Goal: Communication & Community: Share content

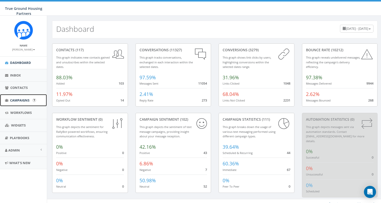
click at [17, 98] on span "Campaigns" at bounding box center [19, 100] width 19 height 5
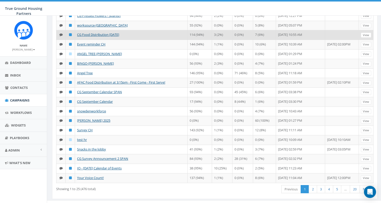
scroll to position [129, 0]
click at [95, 37] on link "CG Food Distribution [DATE]" at bounding box center [98, 34] width 42 height 5
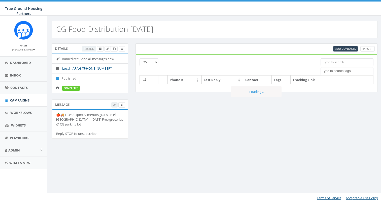
select select
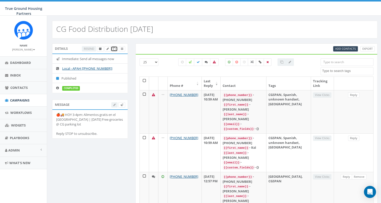
click at [115, 47] on span at bounding box center [114, 49] width 3 height 4
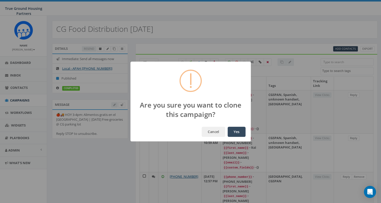
click at [240, 135] on button "Yes" at bounding box center [237, 131] width 18 height 10
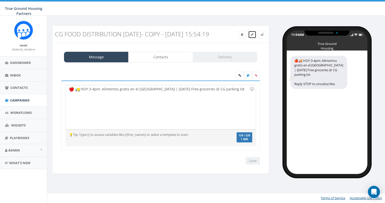
click at [252, 32] on link at bounding box center [252, 35] width 8 height 8
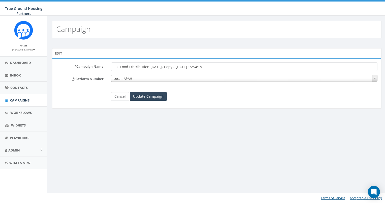
click at [213, 68] on input "CG Food Distribution [DATE]- Copy - [DATE] 15:54:19" at bounding box center [244, 66] width 266 height 9
type input "CG Food Distribution [DATE]"
click at [151, 98] on input "Update Campaign" at bounding box center [148, 96] width 37 height 9
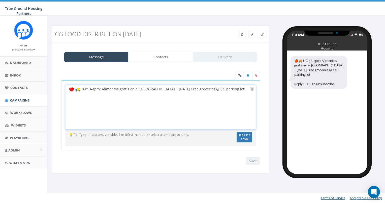
click at [128, 101] on div "HOY 3-4pm: Alimentos gratis en el parqueo de Columbia Grove | TODAY Free grocer…" at bounding box center [160, 107] width 190 height 44
click at [144, 95] on div "HOY 3-4pm: Alimentos gratis en el parqueo de Columbia Grove | TODAY Free grocer…" at bounding box center [160, 107] width 190 height 44
click at [104, 93] on div "HOY 3-4pm: Alimentos gratis en el parqueo de Columbia Grove | TODAY Free grocer…" at bounding box center [160, 107] width 190 height 44
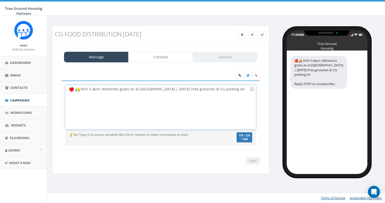
click at [104, 93] on div "HOY 3-4pm: Alimentos gratis en el parqueo de Columbia Grove | TODAY Free grocer…" at bounding box center [160, 107] width 190 height 44
click at [112, 91] on div "HOY 3-4pm: Alimentos gratis en el parqueo de Columbia Grove | TODAY Free grocer…" at bounding box center [160, 107] width 190 height 44
drag, startPoint x: 184, startPoint y: 88, endPoint x: 159, endPoint y: 90, distance: 25.2
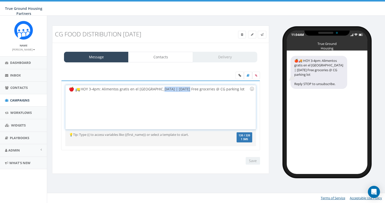
click at [159, 90] on div "HOY 3-4pm: Alimentos gratis en el parqueo de Columbia Grove | TODAY Free grocer…" at bounding box center [160, 107] width 190 height 44
click at [156, 95] on div "HOY 3-4pm: Alimentos gratis en el parqueo de Columbia Grove | TODAY Free grocer…" at bounding box center [160, 107] width 190 height 44
drag, startPoint x: 184, startPoint y: 88, endPoint x: 157, endPoint y: 88, distance: 27.2
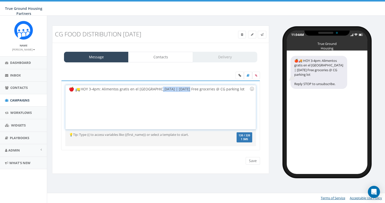
click at [157, 88] on div "HOY 3-4pm: Alimentos gratis en el parqueo de Columbia Grove | TODAY Free grocer…" at bounding box center [160, 107] width 190 height 44
click at [67, 90] on div "HOY 3-4pm: Alimentos gratis en el parqueo | TODAY Free groceries @ CG parking l…" at bounding box center [160, 107] width 190 height 44
click at [67, 90] on div "Columbia Grove HOY 3-4pm: Alimentos gratis en el parqueo | TODAY Free groceries…" at bounding box center [160, 107] width 190 height 44
click at [248, 89] on div "Columbia Grove HOY 3-4pm: Alimentos gratis en el parqueo | TODAY Free groceries…" at bounding box center [160, 107] width 190 height 44
click at [145, 112] on div "Columbia Grove HOY 3-4pm: Alimentos gratis en el parqueo | TODAY Free groceries…" at bounding box center [160, 107] width 190 height 44
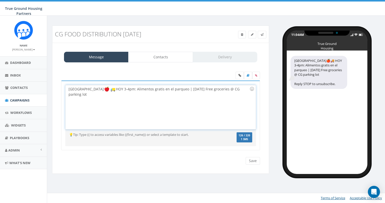
click at [145, 112] on div "Columbia Grove HOY 3-4pm: Alimentos gratis en el parqueo | TODAY Free groceries…" at bounding box center [160, 107] width 190 height 44
click at [189, 95] on div "Columbia Grove HOY 3-4pm: Alimentos gratis en el parqueo | TODAY Free groceries…" at bounding box center [160, 107] width 190 height 44
click at [160, 58] on link "Contacts" at bounding box center [160, 57] width 64 height 11
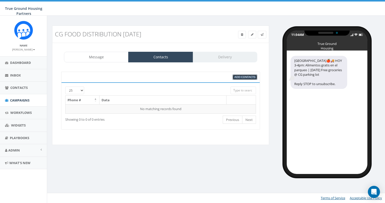
click at [250, 77] on span "Add Contacts" at bounding box center [245, 77] width 21 height 4
select select
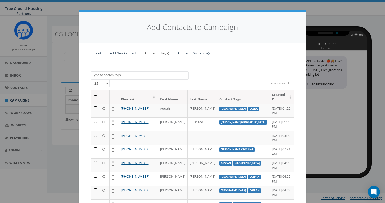
click at [170, 78] on span at bounding box center [140, 75] width 98 height 8
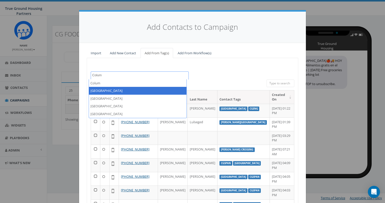
type textarea "Colum"
select select "[GEOGRAPHIC_DATA]"
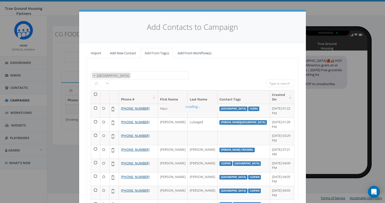
scroll to position [51, 0]
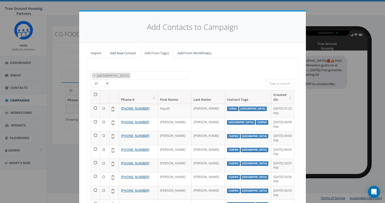
click at [93, 94] on th at bounding box center [95, 96] width 9 height 13
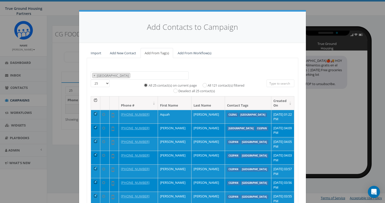
click at [223, 84] on label "All 121 contact(s) filtered" at bounding box center [226, 85] width 37 height 5
click at [208, 84] on input "All 121 contact(s) filtered" at bounding box center [205, 84] width 3 height 3
radio input "true"
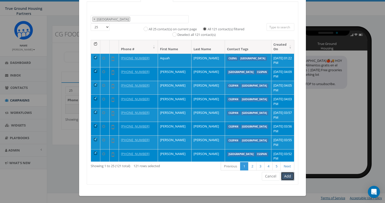
click at [288, 179] on button "Add" at bounding box center [287, 176] width 13 height 9
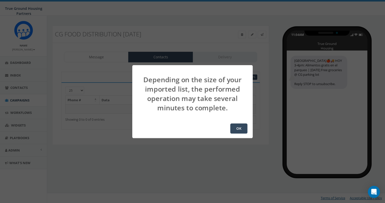
click at [288, 179] on body "True Ground Housing Partners True Ground Housing Partners Profile Sign Out 15.5…" at bounding box center [192, 101] width 385 height 203
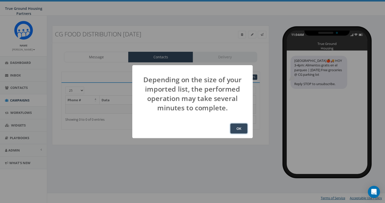
click at [234, 126] on button "OK" at bounding box center [238, 128] width 17 height 10
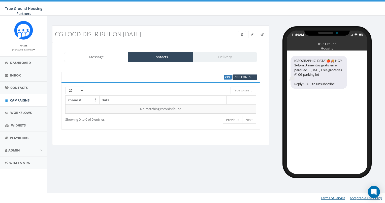
click at [102, 62] on div "Message Contacts Delivery Columbia Grove🍎🚚 HOY 3-4pm: Alimentos gratis en el pa…" at bounding box center [160, 94] width 217 height 102
click at [106, 56] on link "Message" at bounding box center [96, 57] width 64 height 11
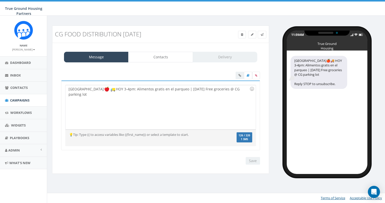
click at [121, 89] on div "[GEOGRAPHIC_DATA] HOY 3-4pm: Alimentos gratis en el parqueo | [DATE] Free groce…" at bounding box center [160, 107] width 190 height 44
click at [197, 87] on div "Columbia Grove HOY 2:45pm: Alimentos gratis en el parqueo | TODAY Free grocerie…" at bounding box center [160, 107] width 190 height 44
click at [129, 89] on div "Columbia Grove HOY 2:45pm: Alimentos gratis en el parqueo | TODAY 2:45pm Free g…" at bounding box center [160, 107] width 190 height 44
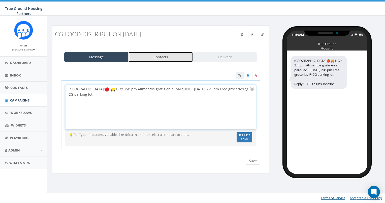
click at [144, 56] on link "Contacts" at bounding box center [160, 57] width 64 height 11
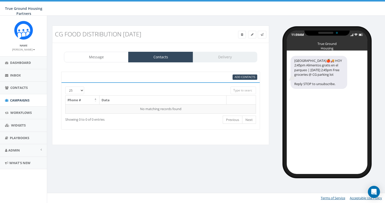
click at [228, 54] on div "Message Contacts Delivery" at bounding box center [160, 57] width 193 height 11
click at [163, 49] on div "Message Contacts Delivery Columbia Grove🍎🚚 HOY 3-4pm: Alimentos gratis en el pa…" at bounding box center [160, 94] width 217 height 102
click at [163, 51] on div "Message Contacts Delivery Columbia Grove🍎🚚 HOY 3-4pm: Alimentos gratis en el pa…" at bounding box center [160, 94] width 217 height 102
click at [245, 78] on span "Add Contacts" at bounding box center [245, 77] width 21 height 4
select select
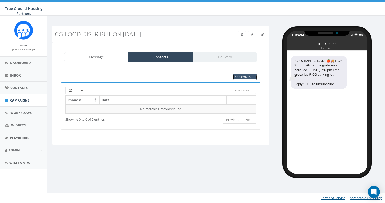
click at [239, 77] on span "Add Contacts" at bounding box center [245, 77] width 21 height 4
select select
click at [221, 55] on div "Message Contacts Delivery" at bounding box center [160, 57] width 193 height 11
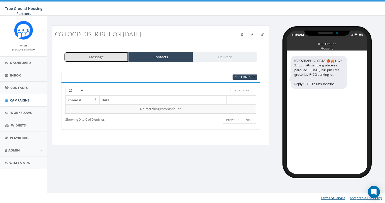
click at [120, 57] on link "Message" at bounding box center [96, 57] width 64 height 11
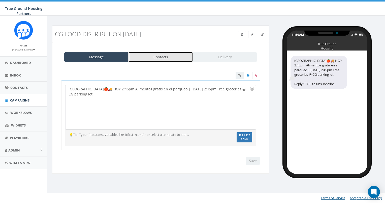
click at [145, 58] on link "Contacts" at bounding box center [160, 57] width 64 height 11
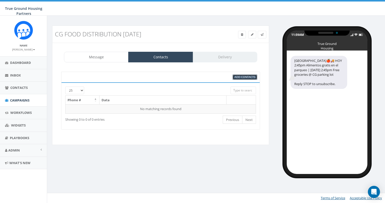
click at [243, 76] on span "Add Contacts" at bounding box center [245, 77] width 21 height 4
select select
click at [243, 76] on span "Add Contacts" at bounding box center [245, 77] width 21 height 4
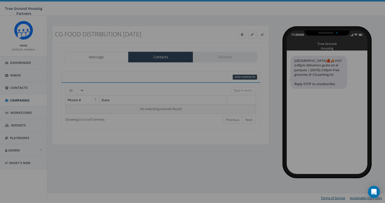
select select
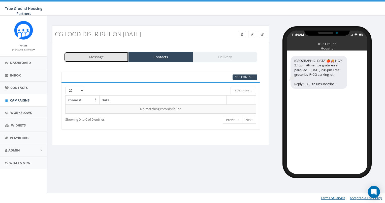
click at [112, 55] on link "Message" at bounding box center [96, 57] width 64 height 11
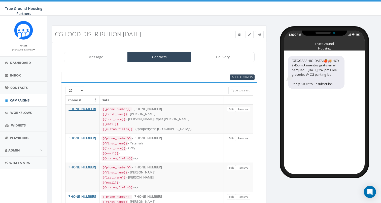
select select "1384"
click at [230, 58] on link "Delivery" at bounding box center [223, 57] width 64 height 11
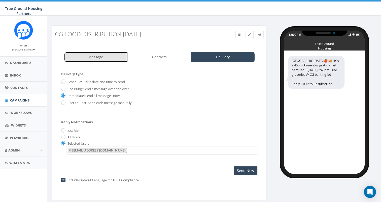
click at [109, 61] on link "Message" at bounding box center [96, 57] width 64 height 11
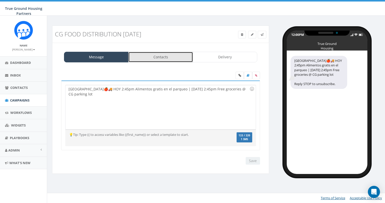
click at [159, 54] on link "Contacts" at bounding box center [160, 57] width 64 height 11
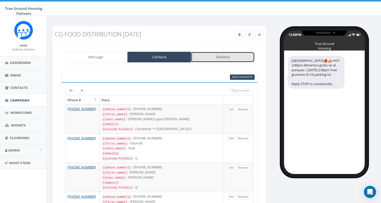
click at [209, 58] on link "Delivery" at bounding box center [223, 57] width 64 height 11
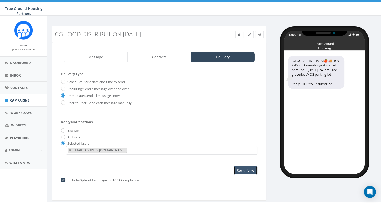
click at [240, 171] on input "Send Now" at bounding box center [246, 170] width 24 height 9
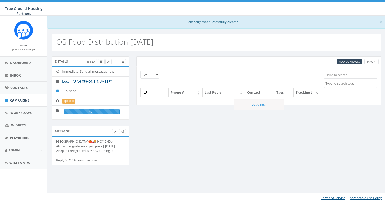
select select
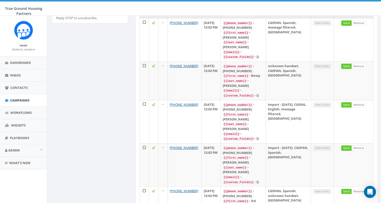
scroll to position [128, 0]
